Goal: Information Seeking & Learning: Learn about a topic

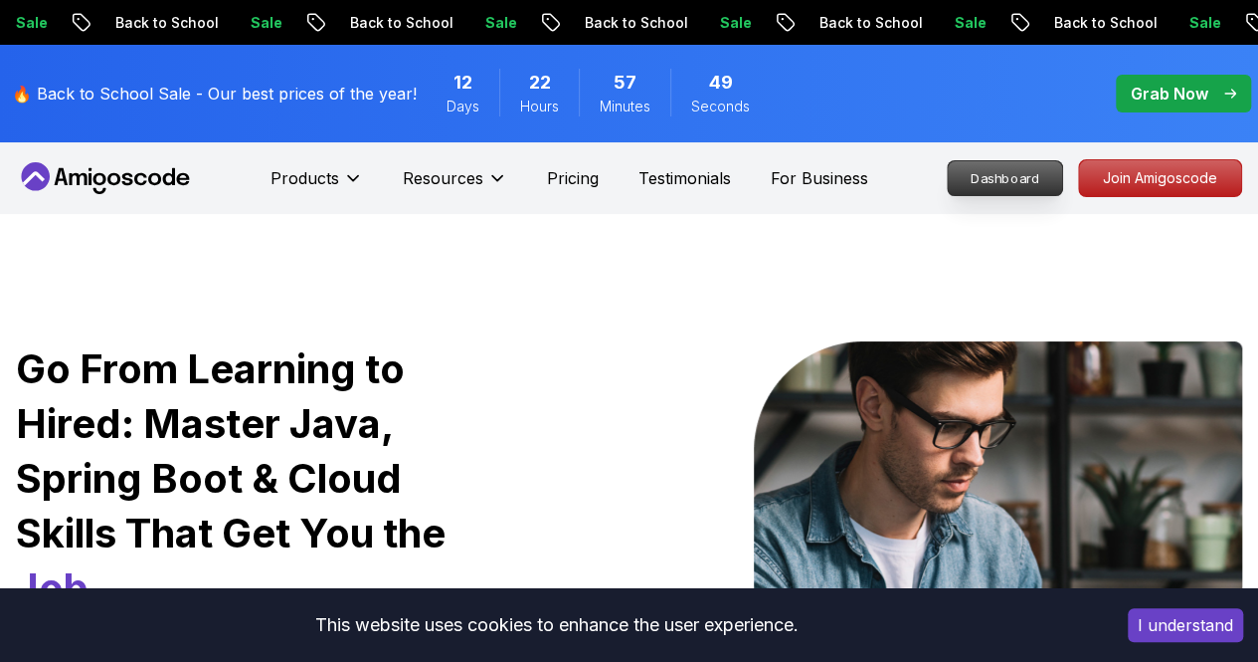
click at [993, 196] on link "Dashboard" at bounding box center [1005, 178] width 116 height 36
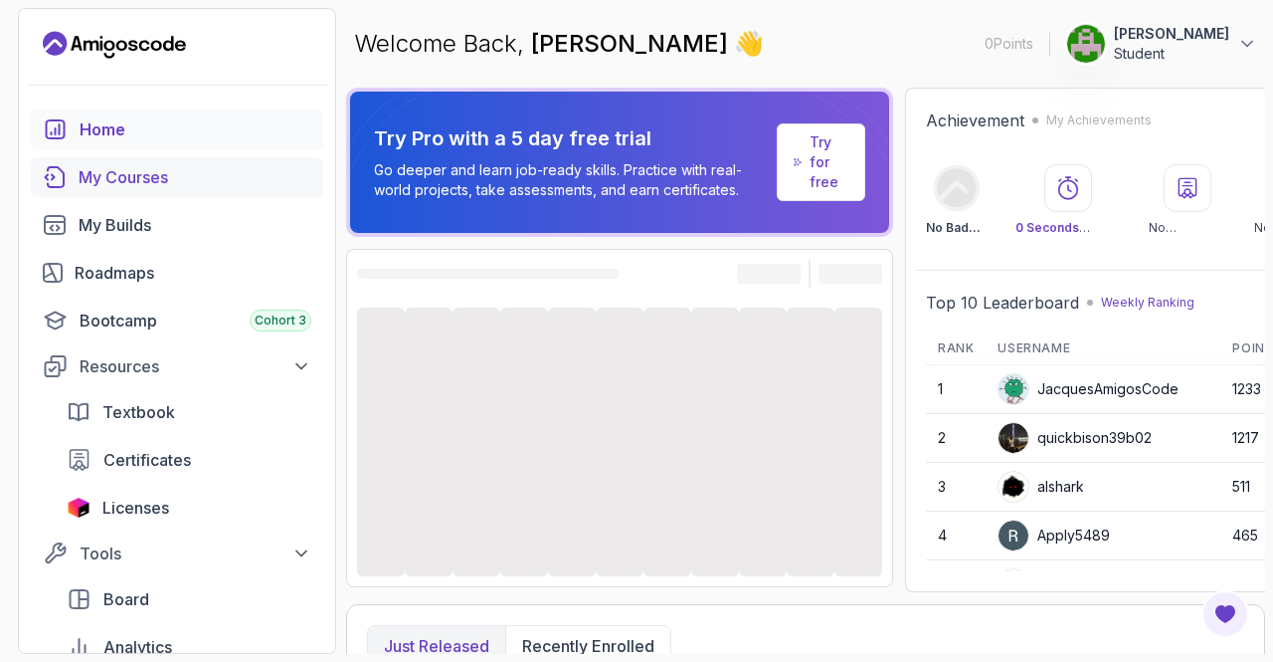
click at [205, 161] on link "My Courses" at bounding box center [177, 177] width 292 height 40
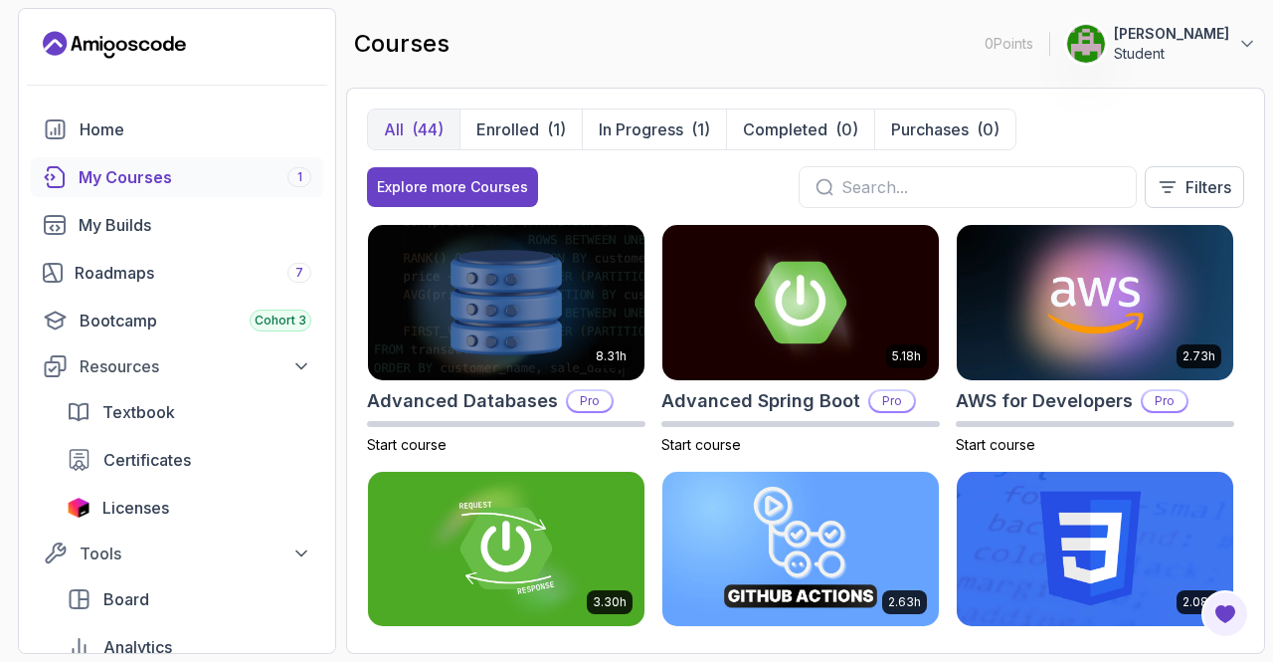
click at [945, 192] on input "text" at bounding box center [981, 187] width 279 height 24
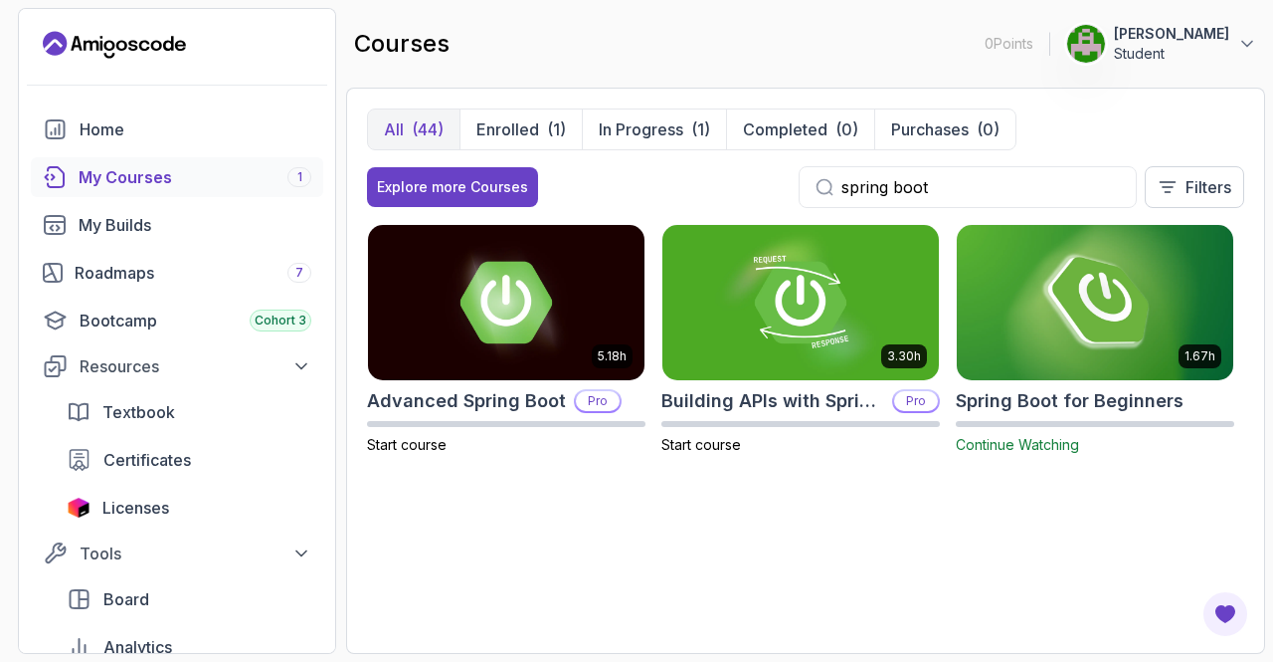
type input "spring boot"
click at [1044, 296] on img at bounding box center [1095, 302] width 290 height 162
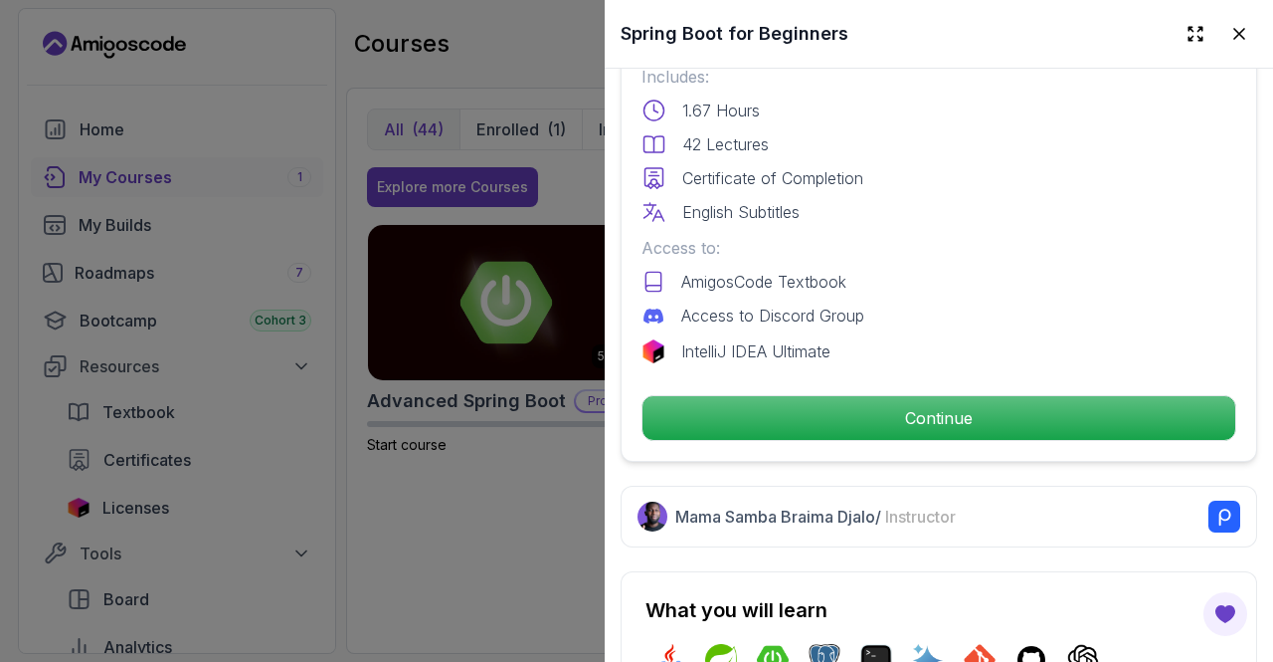
scroll to position [555, 0]
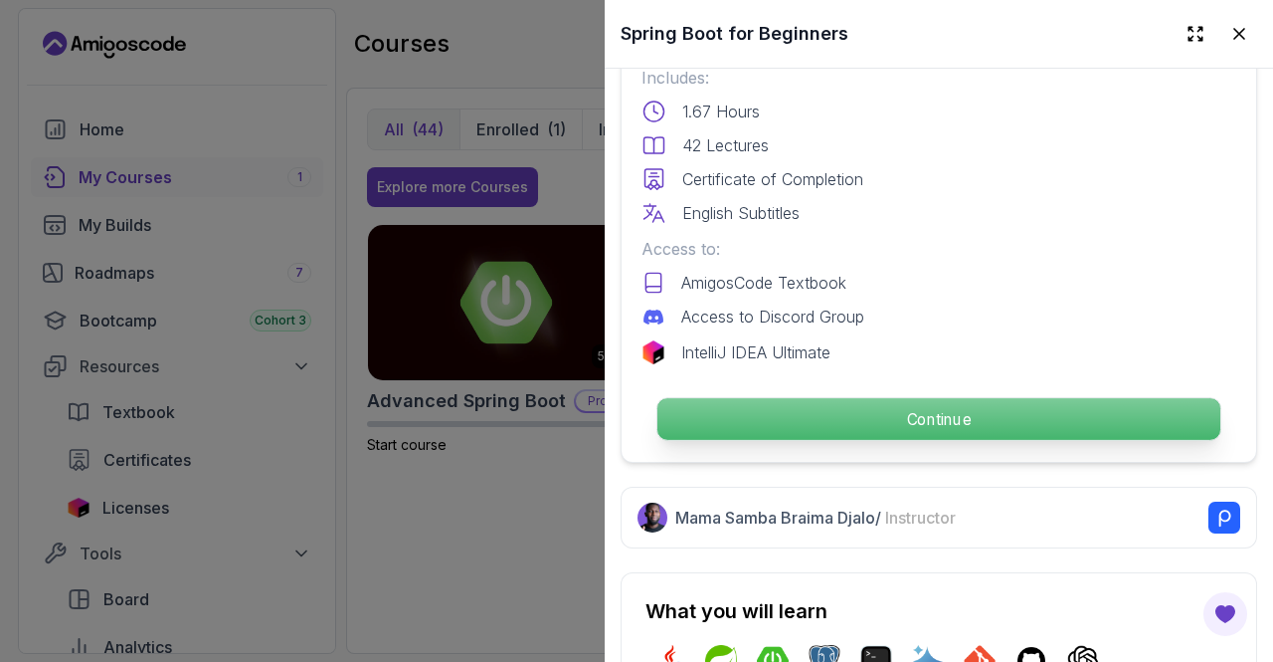
click at [889, 403] on p "Continue" at bounding box center [939, 419] width 563 height 42
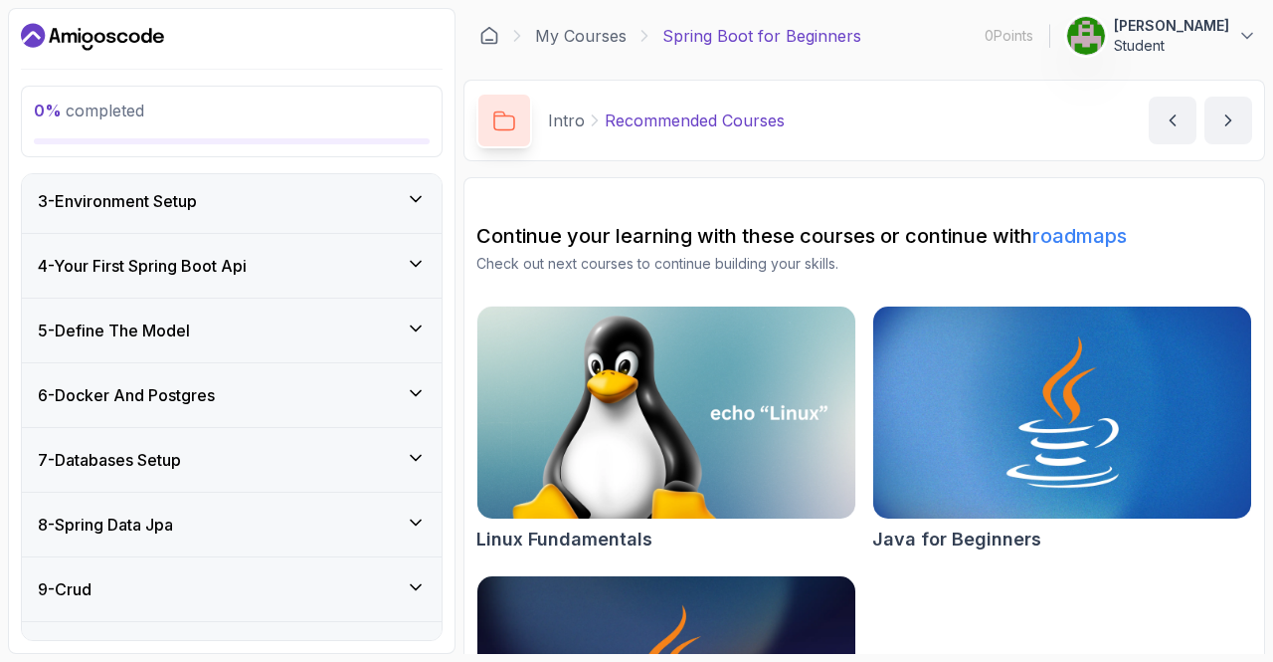
scroll to position [356, 0]
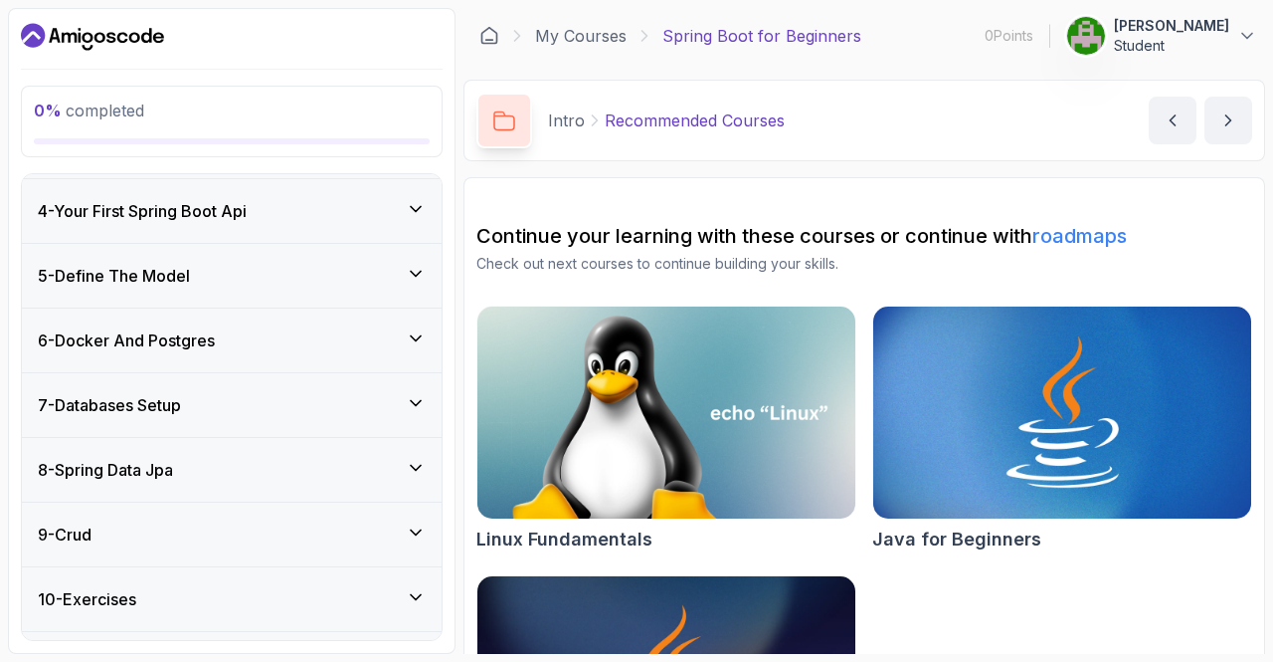
click at [317, 361] on div "6 - Docker And Postgres" at bounding box center [232, 340] width 420 height 64
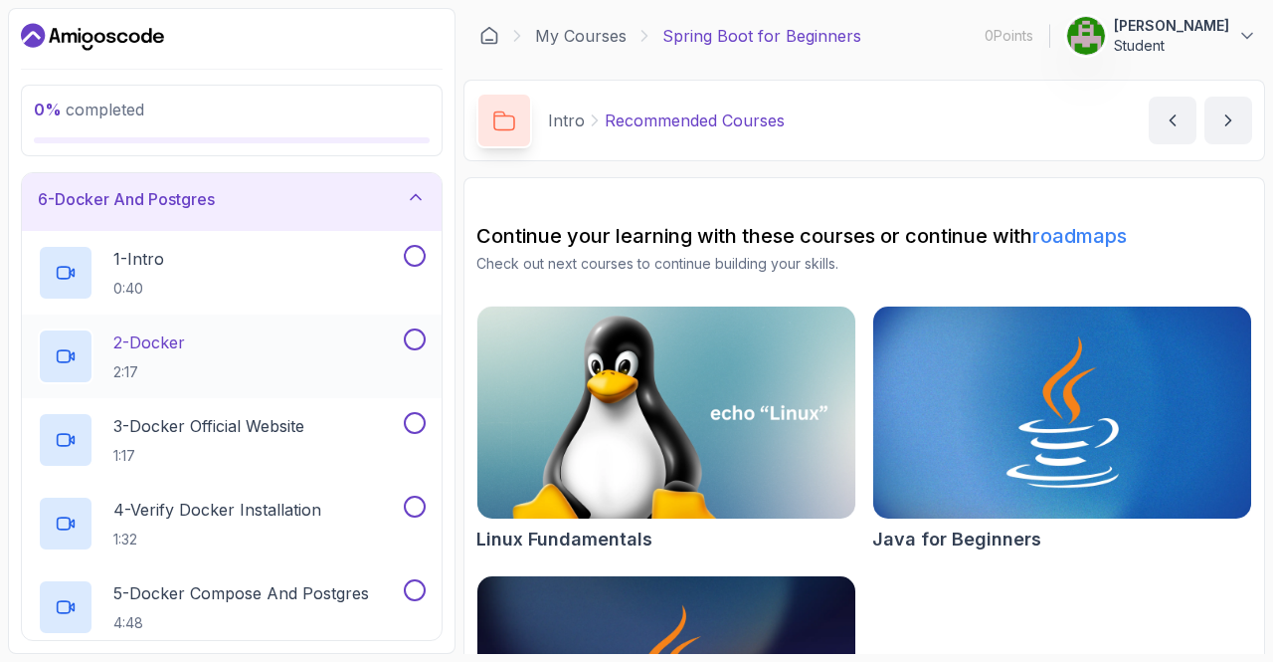
scroll to position [330, 0]
click at [305, 514] on p "4 - Verify Docker Installation" at bounding box center [217, 508] width 208 height 24
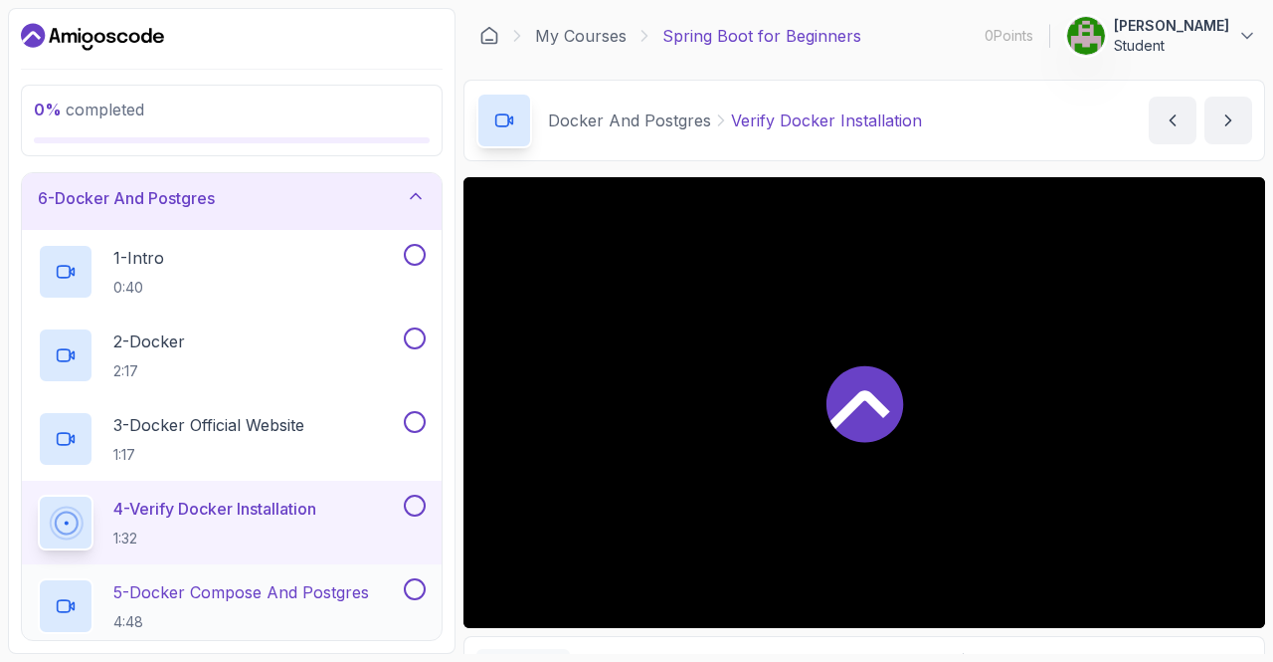
click at [275, 615] on p "4:48" at bounding box center [241, 622] width 256 height 20
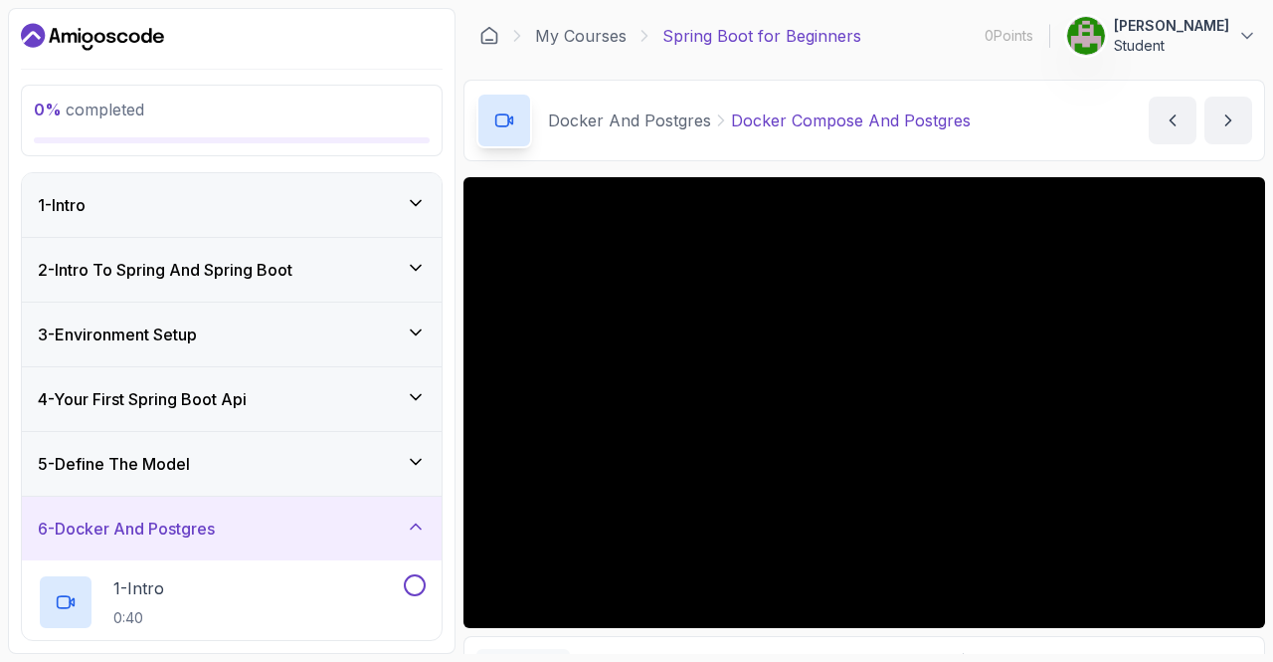
click at [114, 212] on div "1 - Intro" at bounding box center [232, 205] width 388 height 24
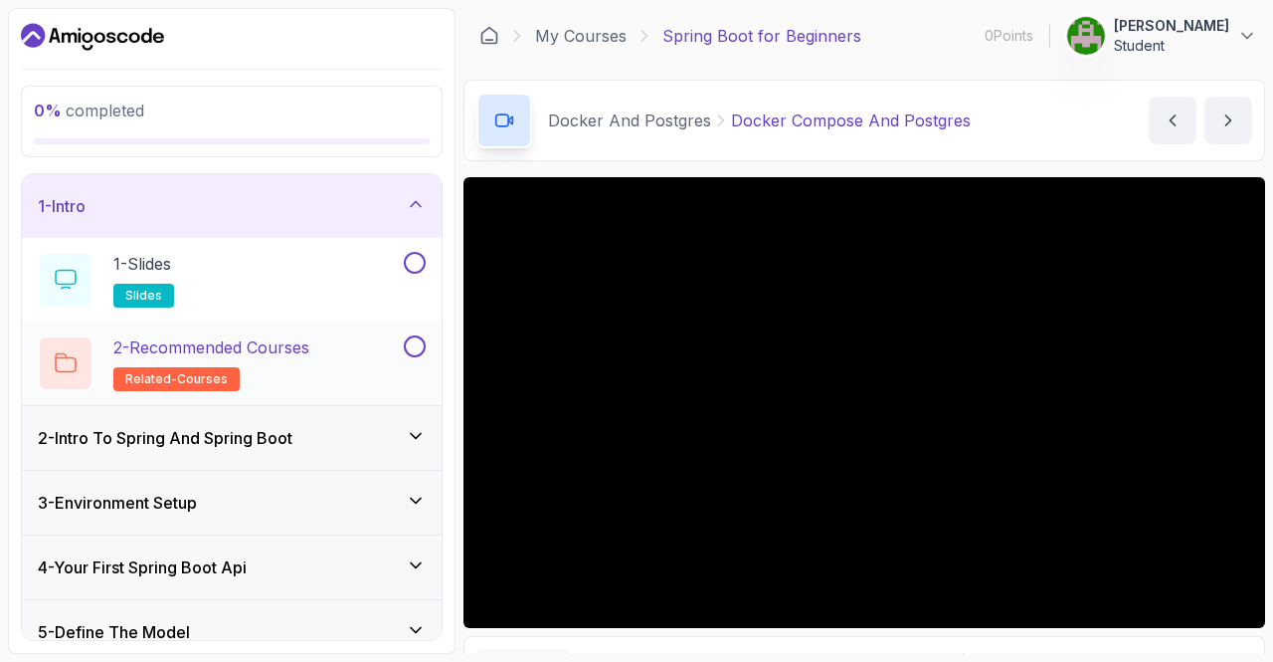
click at [326, 384] on div "2 - Recommended Courses related-courses" at bounding box center [219, 363] width 362 height 56
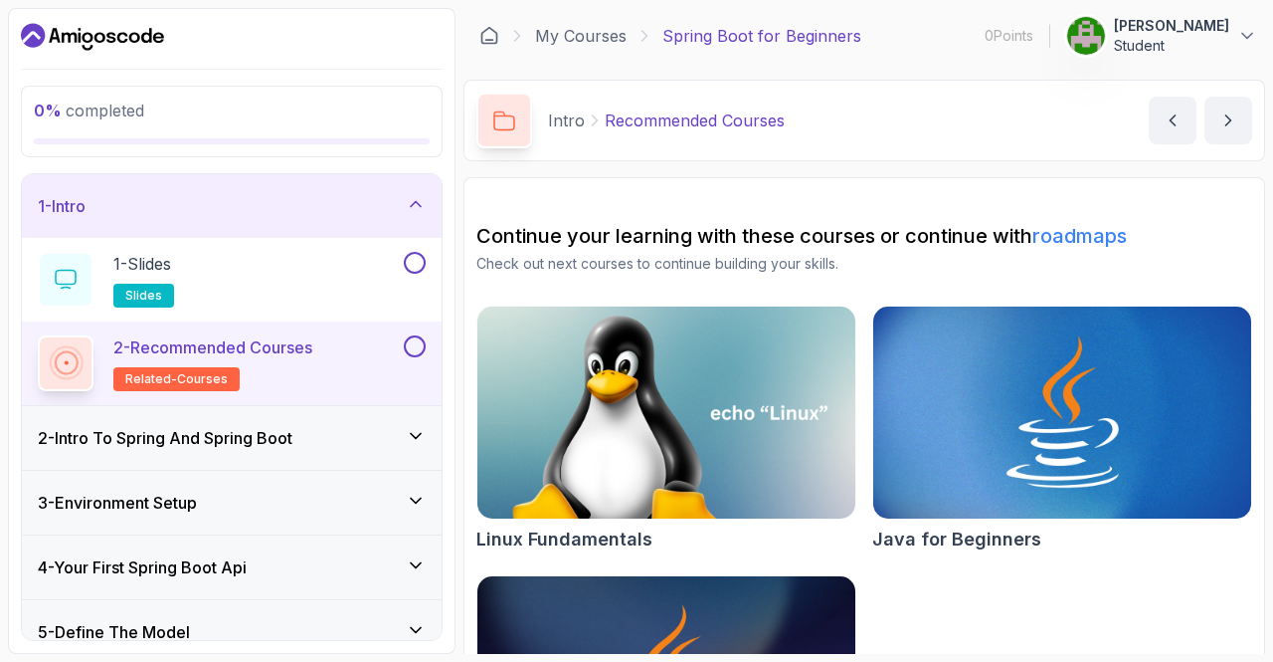
click at [323, 433] on div "2 - Intro To Spring And Spring Boot" at bounding box center [232, 438] width 388 height 24
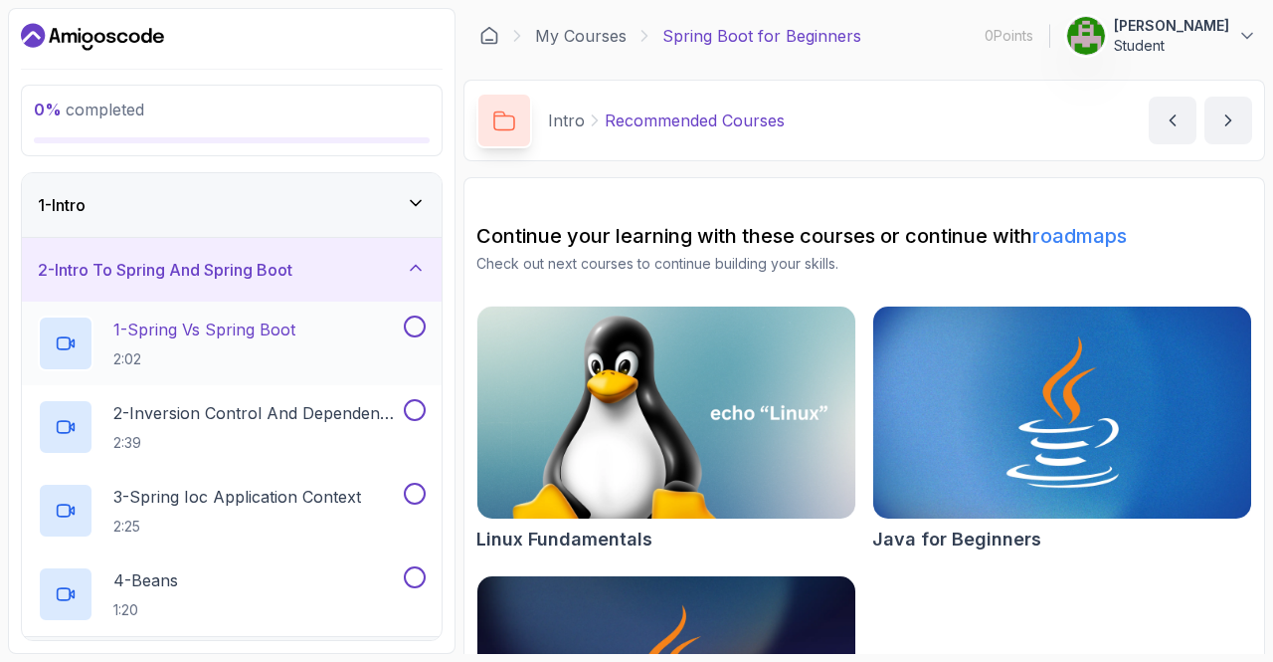
click at [304, 335] on div "1 - Spring Vs Spring Boot 2:02" at bounding box center [219, 343] width 362 height 56
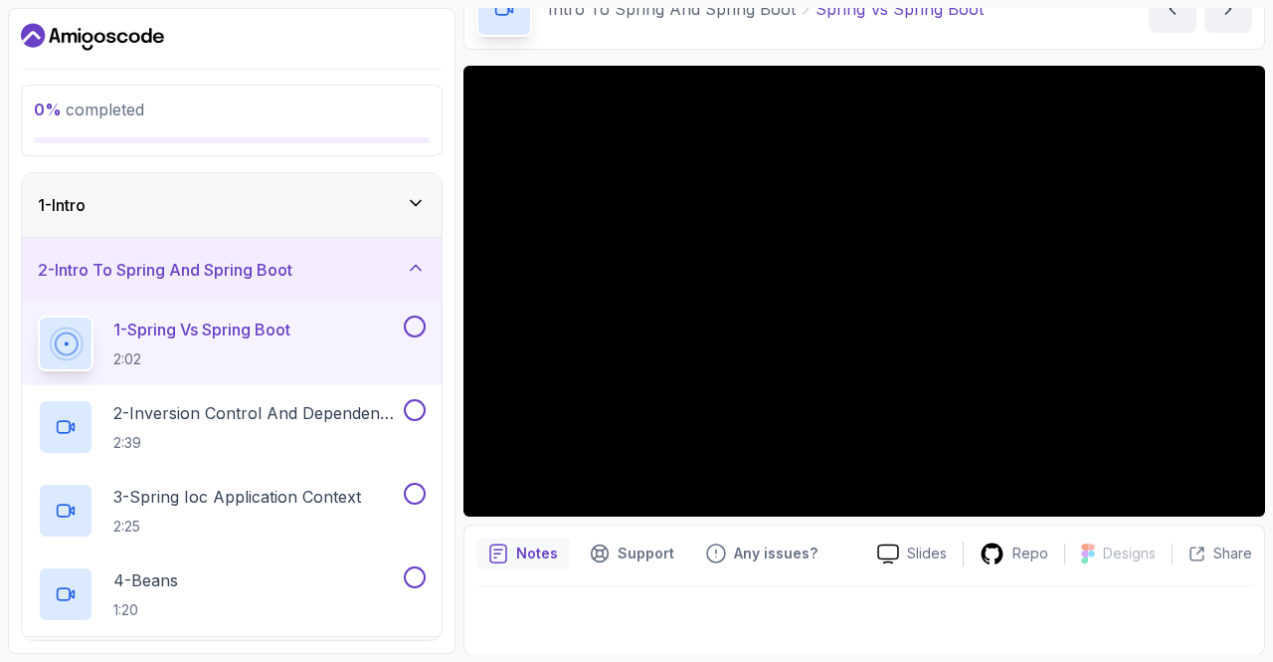
scroll to position [637, 0]
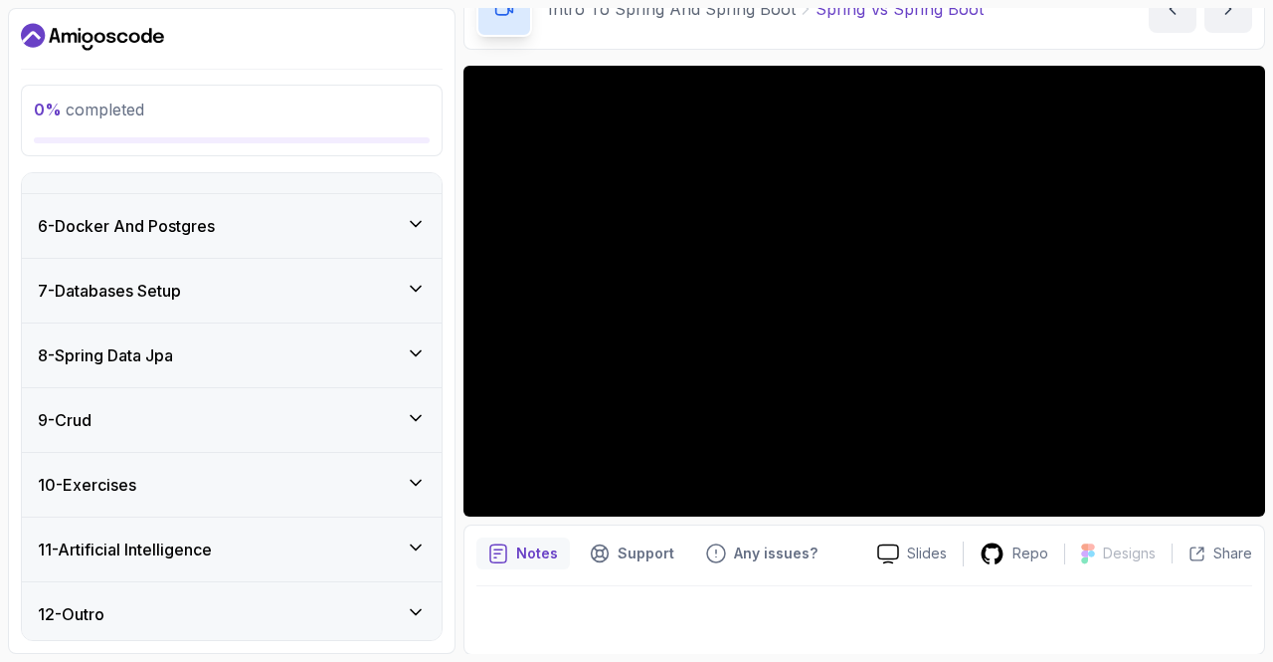
click at [220, 352] on div "8 - Spring Data Jpa" at bounding box center [232, 355] width 388 height 24
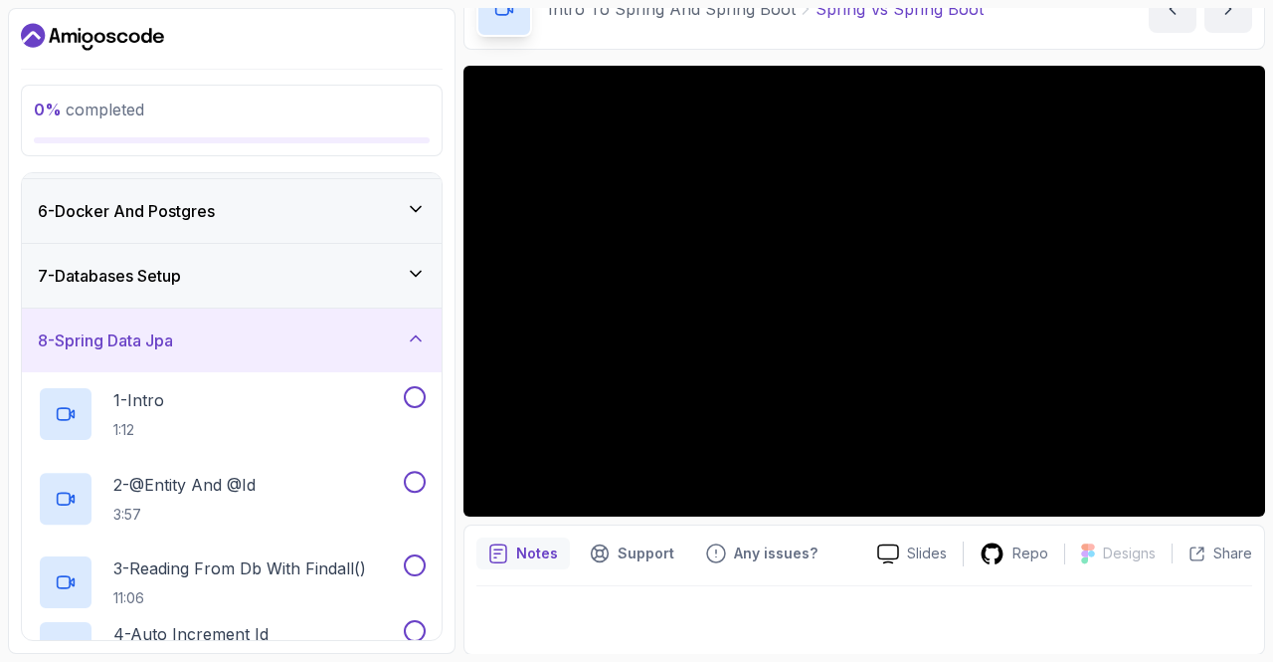
scroll to position [302, 0]
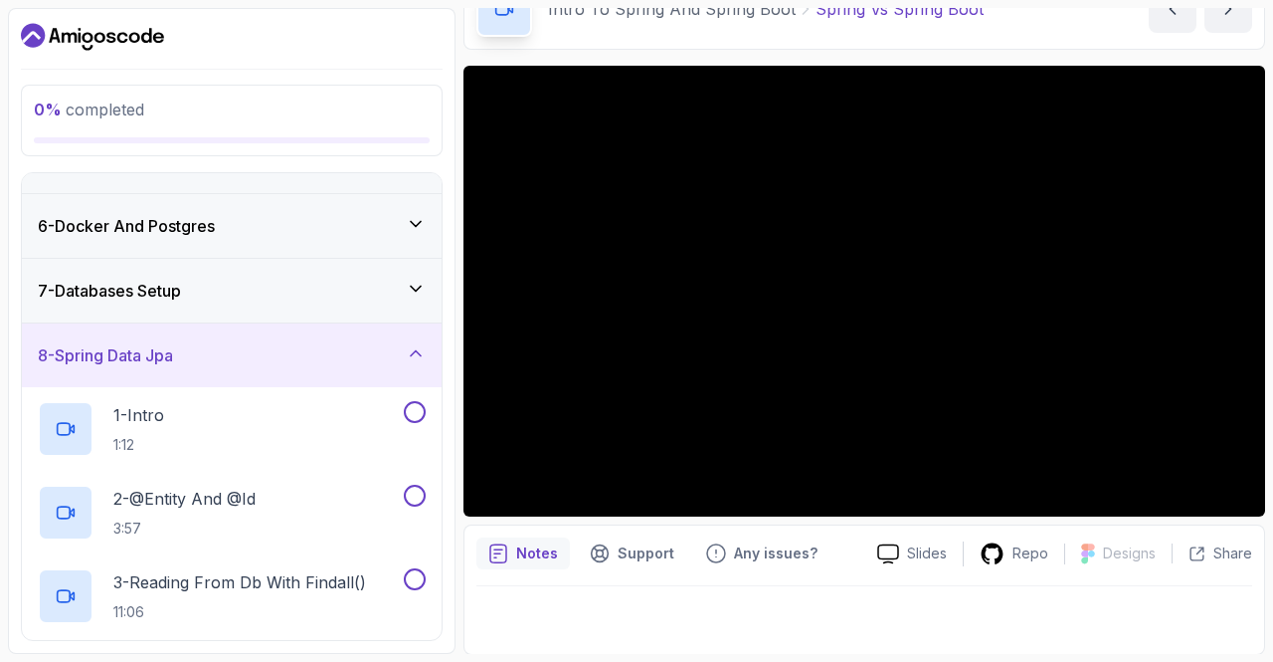
click at [209, 282] on div "7 - Databases Setup" at bounding box center [232, 291] width 388 height 24
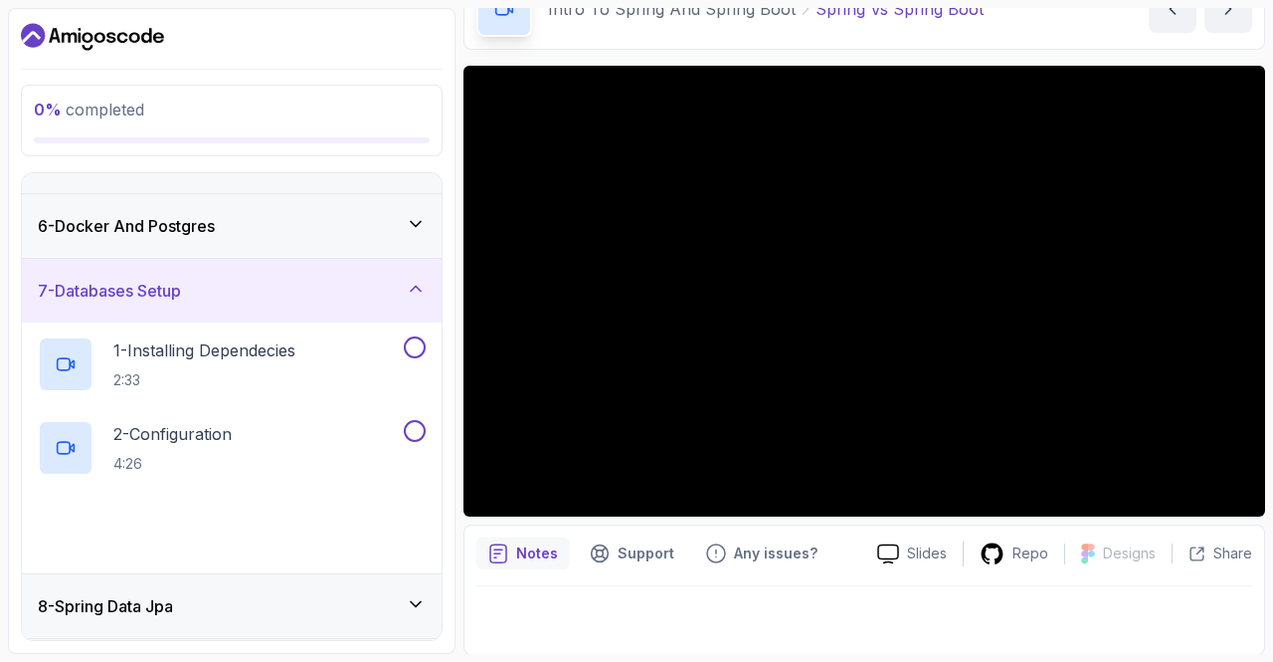
click at [212, 222] on h3 "6 - Docker And Postgres" at bounding box center [126, 226] width 177 height 24
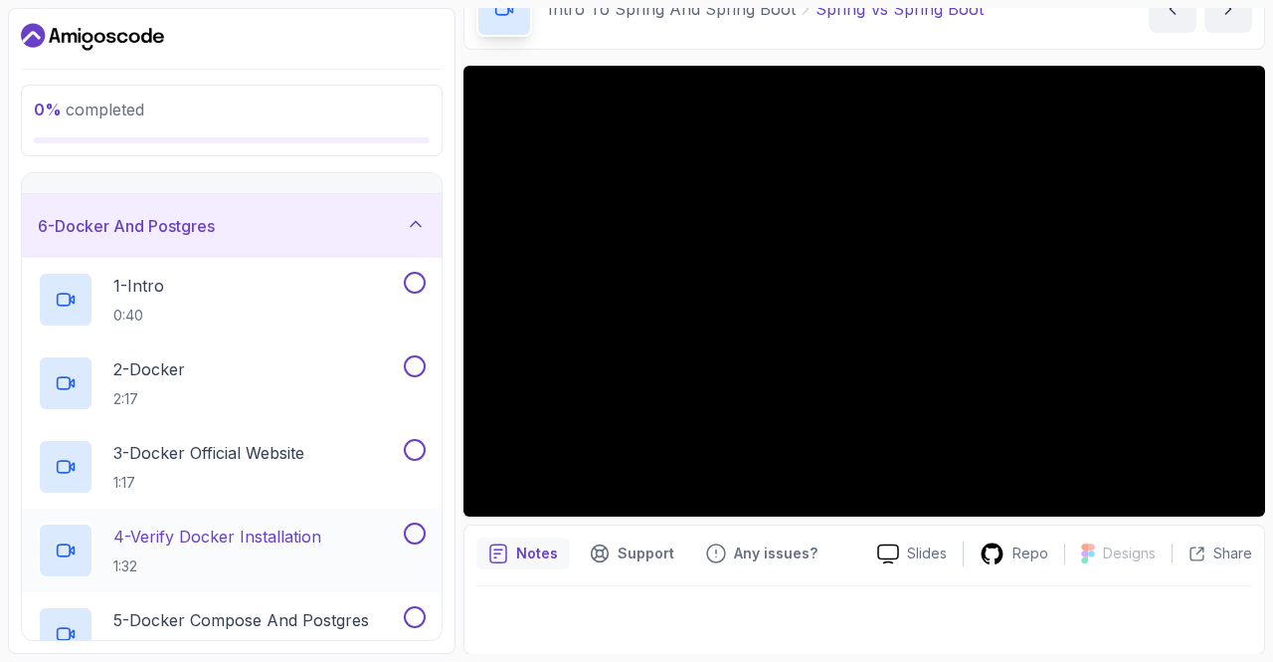
click at [266, 560] on p "1:32" at bounding box center [217, 566] width 208 height 20
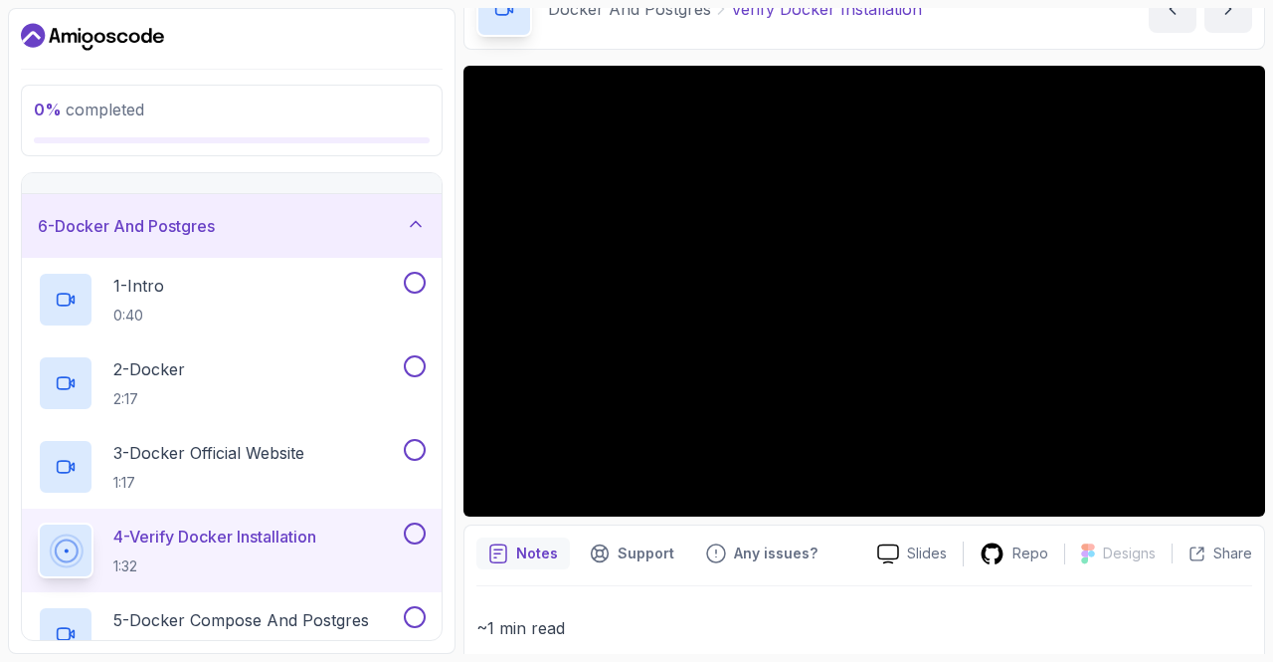
click at [895, 389] on div at bounding box center [865, 291] width 802 height 451
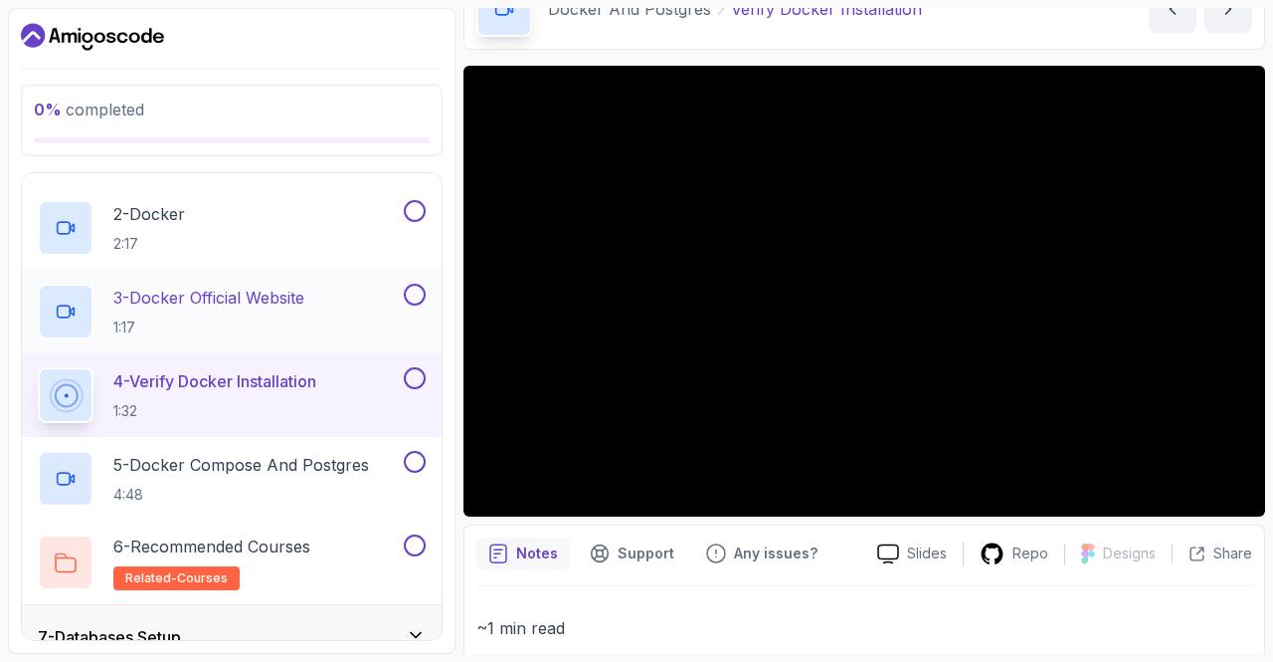
scroll to position [460, 0]
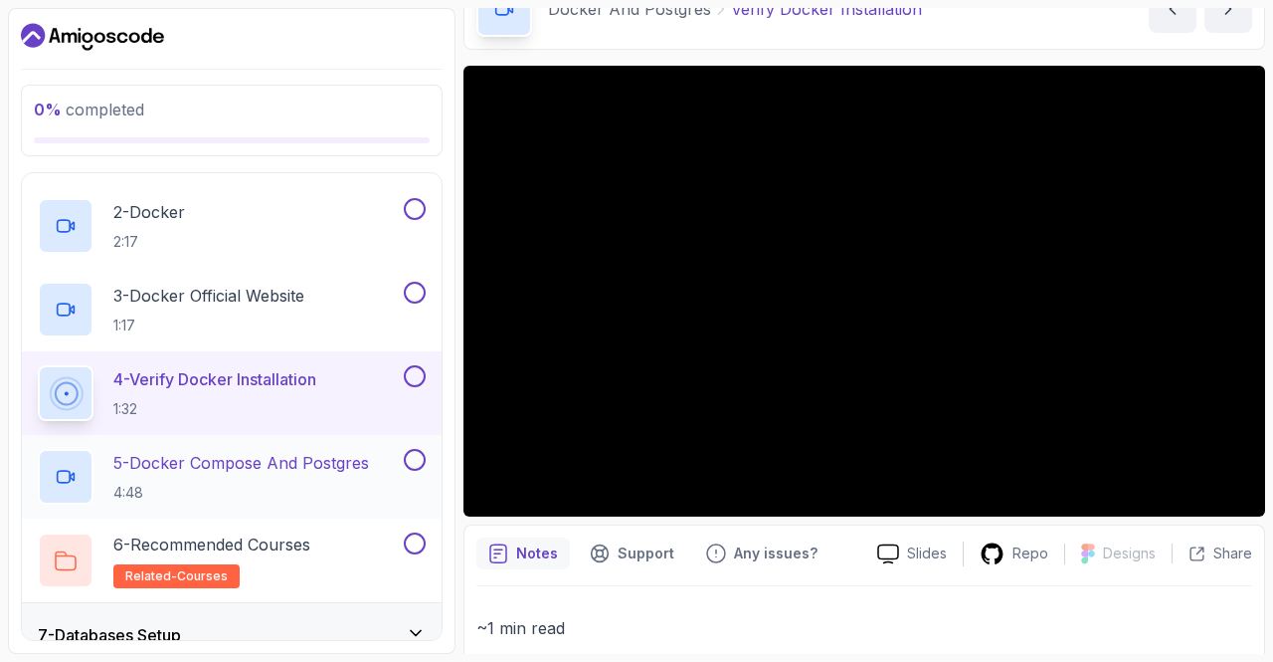
click at [201, 459] on p "5 - Docker Compose And Postgres" at bounding box center [241, 463] width 256 height 24
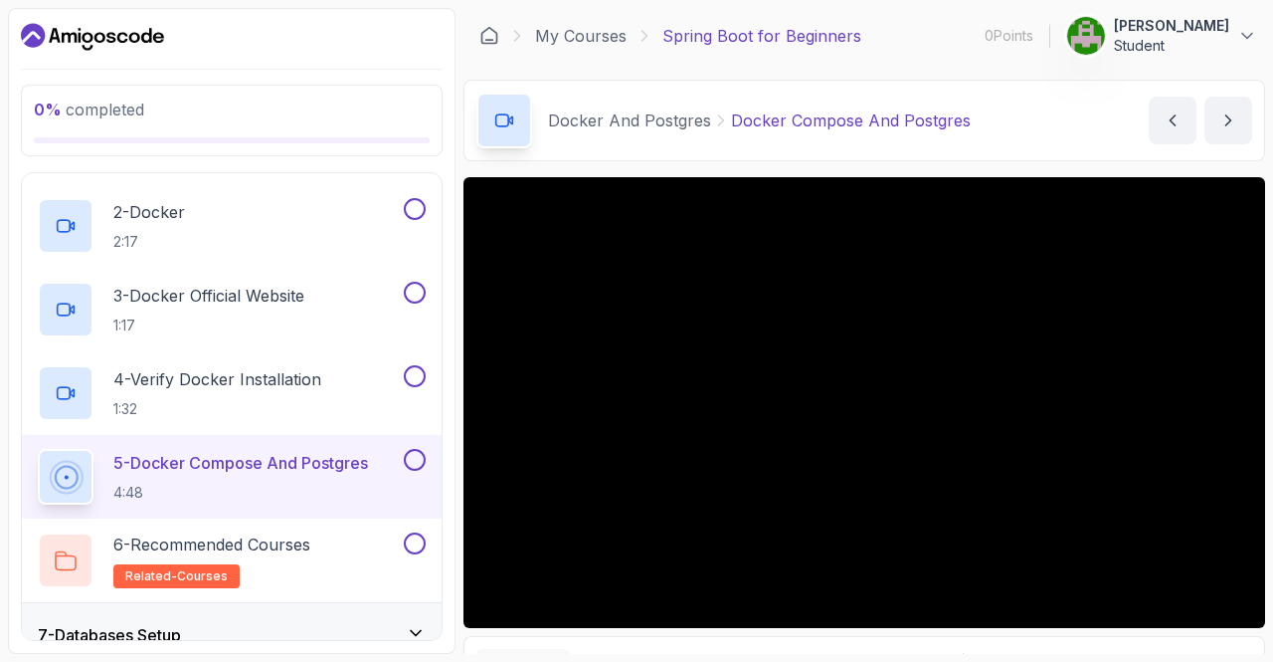
click at [740, 481] on div at bounding box center [865, 402] width 802 height 451
click at [819, 471] on div at bounding box center [865, 402] width 802 height 451
